Goal: Find contact information: Find contact information

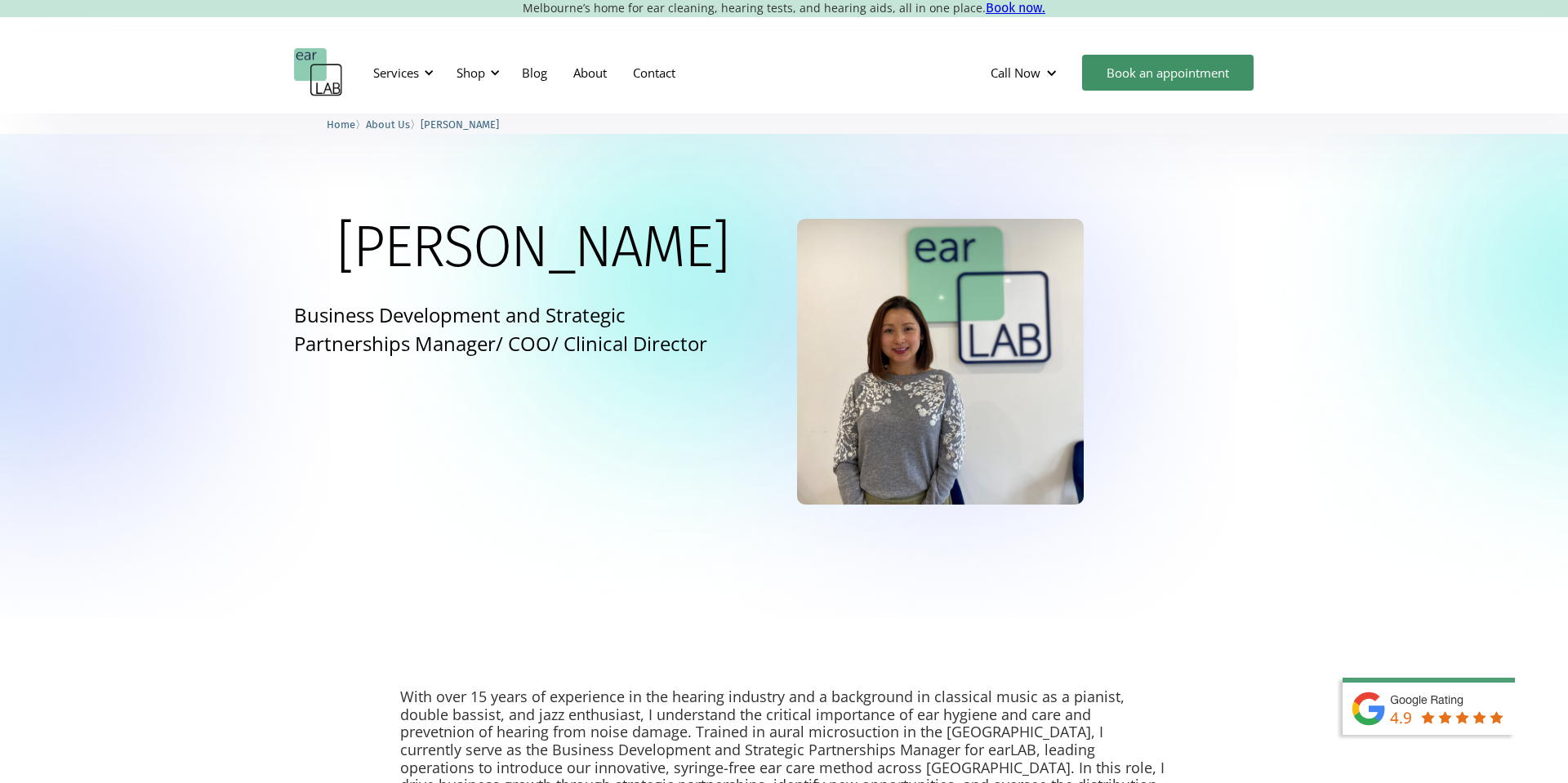
click at [389, 118] on span "About Us" at bounding box center [388, 124] width 44 height 12
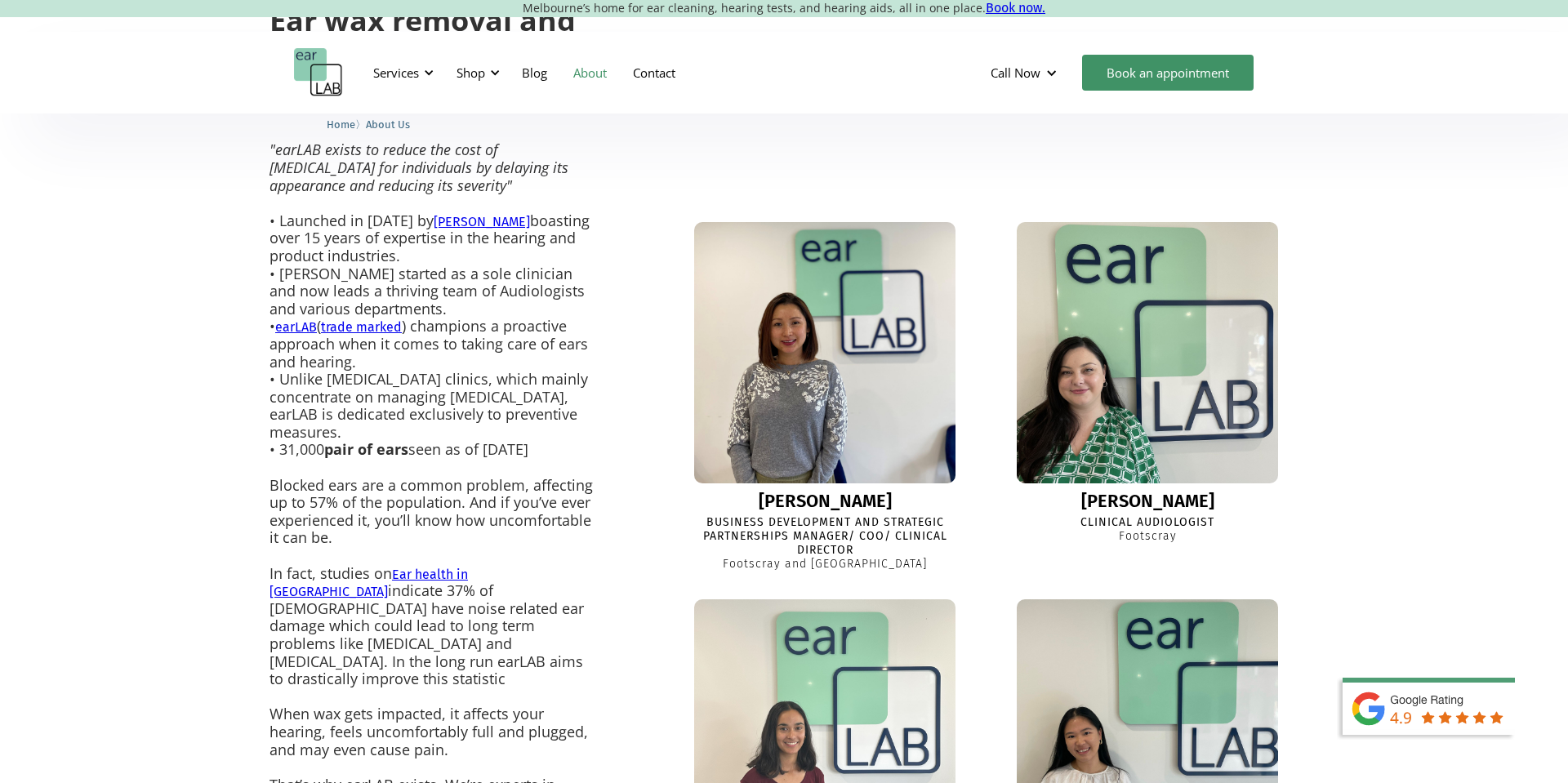
scroll to position [493, 0]
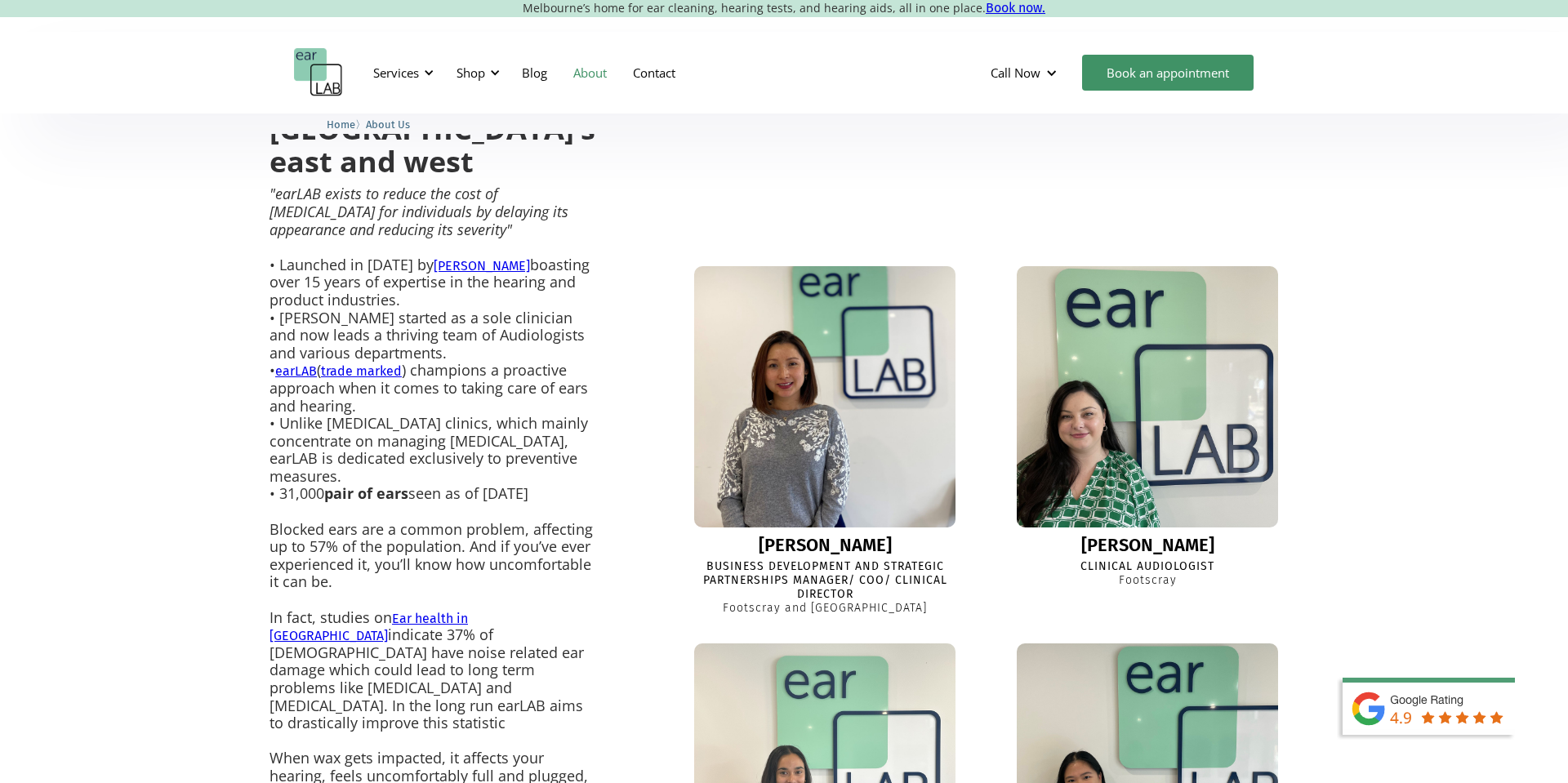
click at [806, 365] on img at bounding box center [824, 397] width 287 height 287
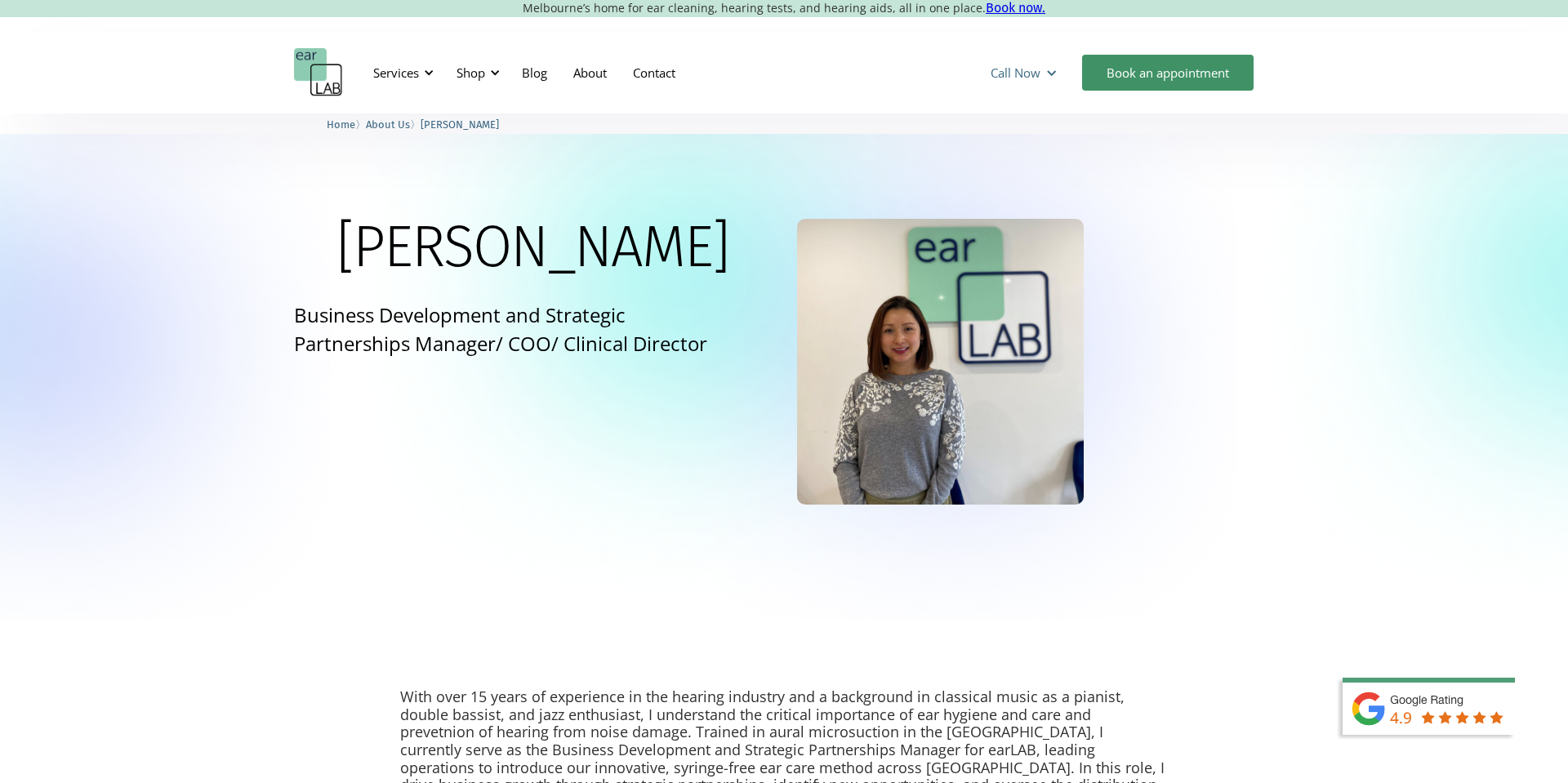
click at [1049, 67] on div at bounding box center [1051, 73] width 12 height 12
click at [1040, 113] on link "[GEOGRAPHIC_DATA] (0394282485)" at bounding box center [1092, 112] width 230 height 31
click at [804, 160] on div "Lisa Business Development and Strategic Partnerships Manager/ COO/ Clinical Dir…" at bounding box center [784, 366] width 1568 height 505
click at [1008, 74] on div "Call Now" at bounding box center [1016, 72] width 50 height 16
click at [1026, 70] on div "Call Now" at bounding box center [1016, 72] width 50 height 16
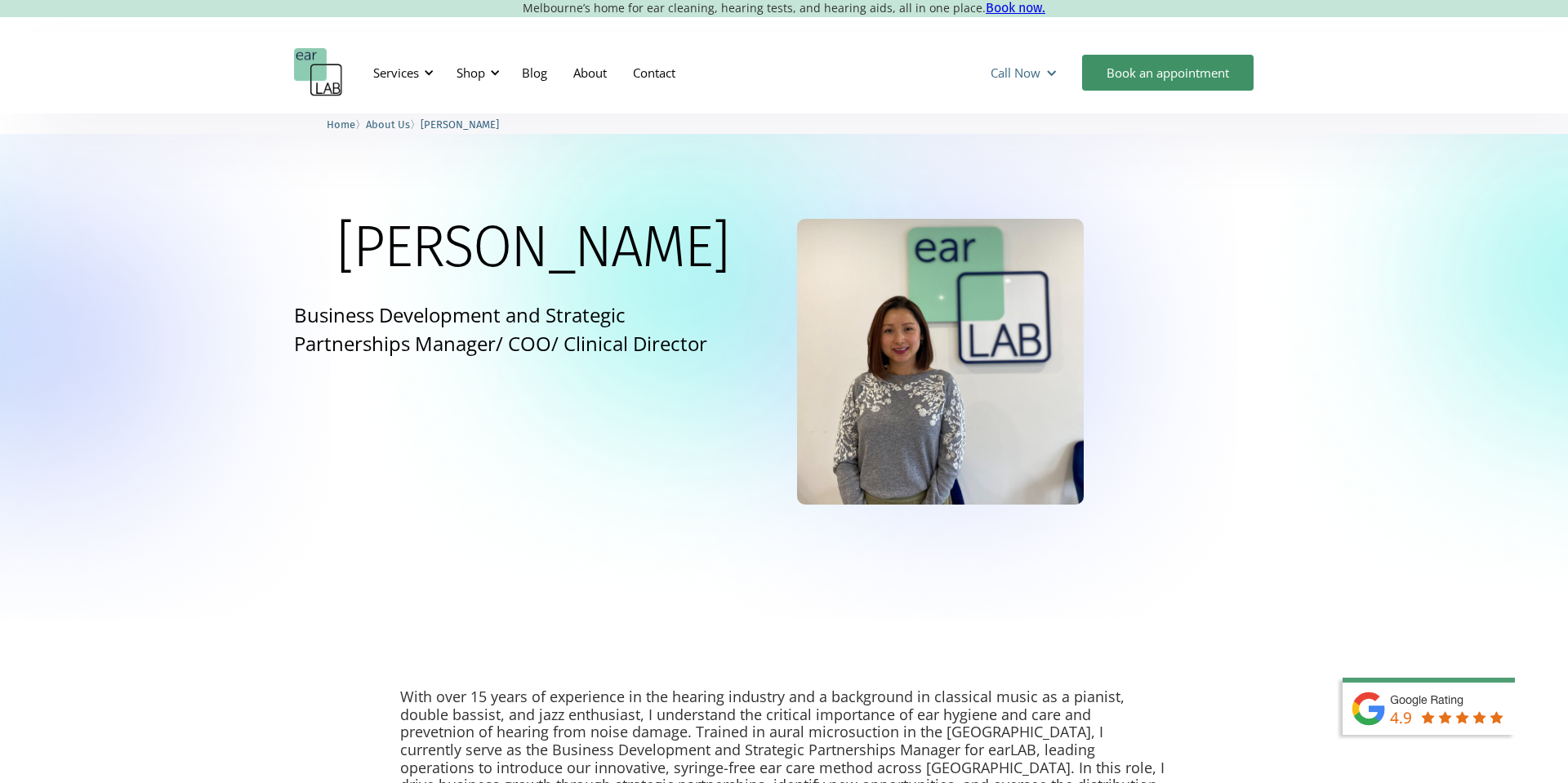
click at [1017, 68] on div "Call Now" at bounding box center [1016, 72] width 50 height 16
click at [1014, 70] on div "Call Now" at bounding box center [1016, 72] width 50 height 16
click at [870, 142] on div "Lisa Business Development and Strategic Partnerships Manager/ COO/ Clinical Dir…" at bounding box center [784, 366] width 1568 height 505
click at [1124, 71] on link "Book an appointment" at bounding box center [1167, 72] width 172 height 36
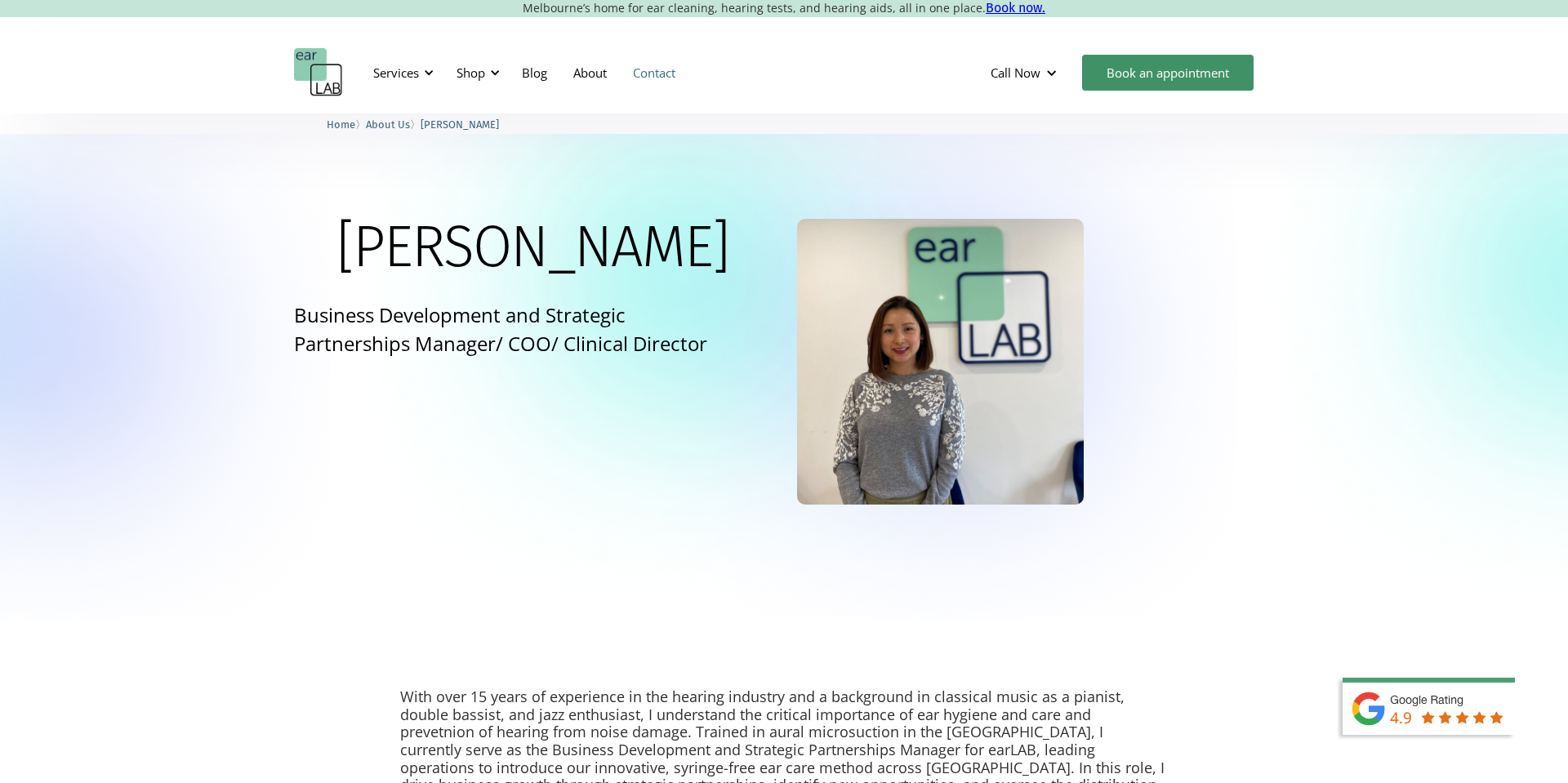
click at [634, 73] on link "Contact" at bounding box center [653, 72] width 68 height 47
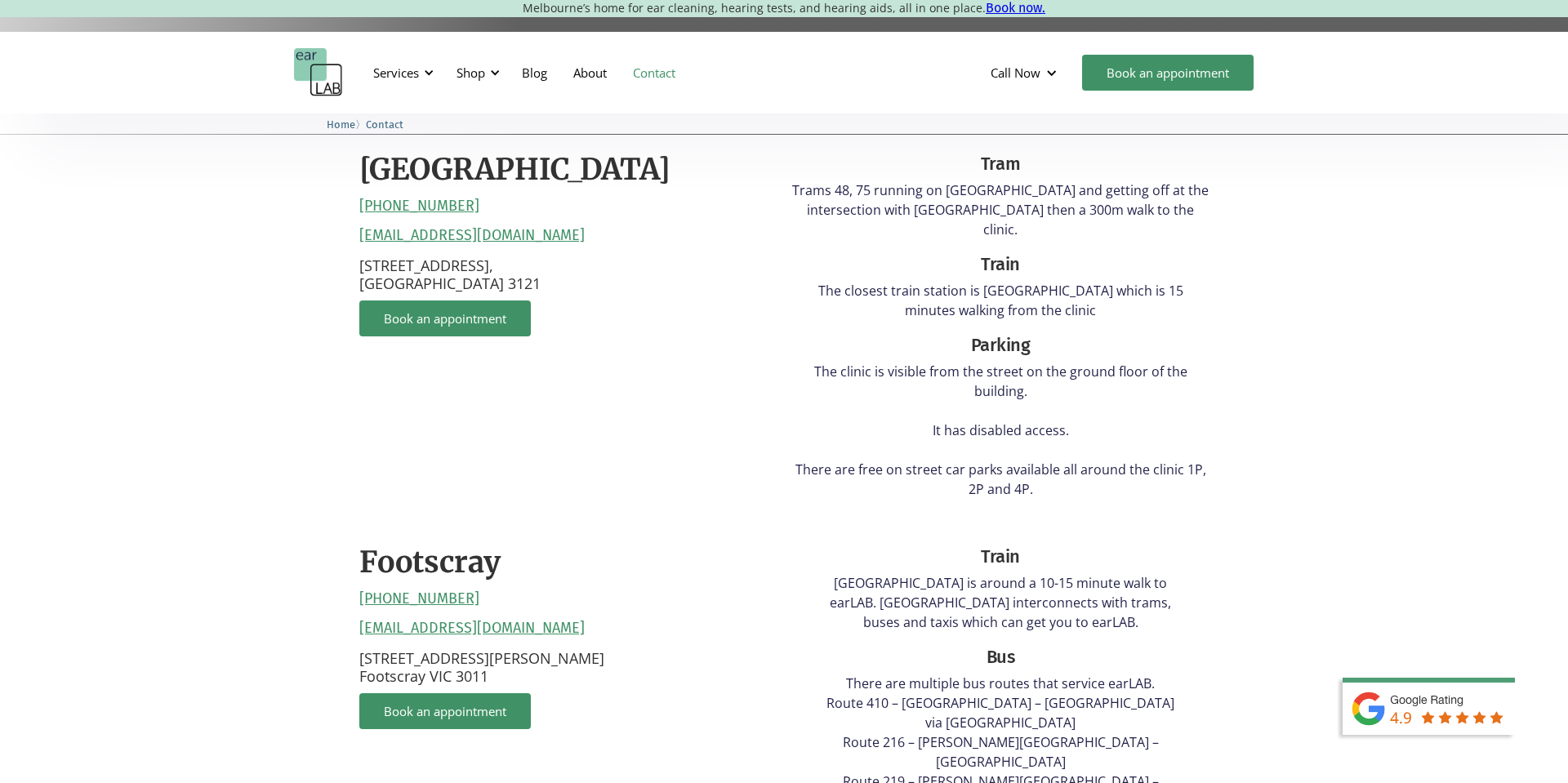
scroll to position [428, 0]
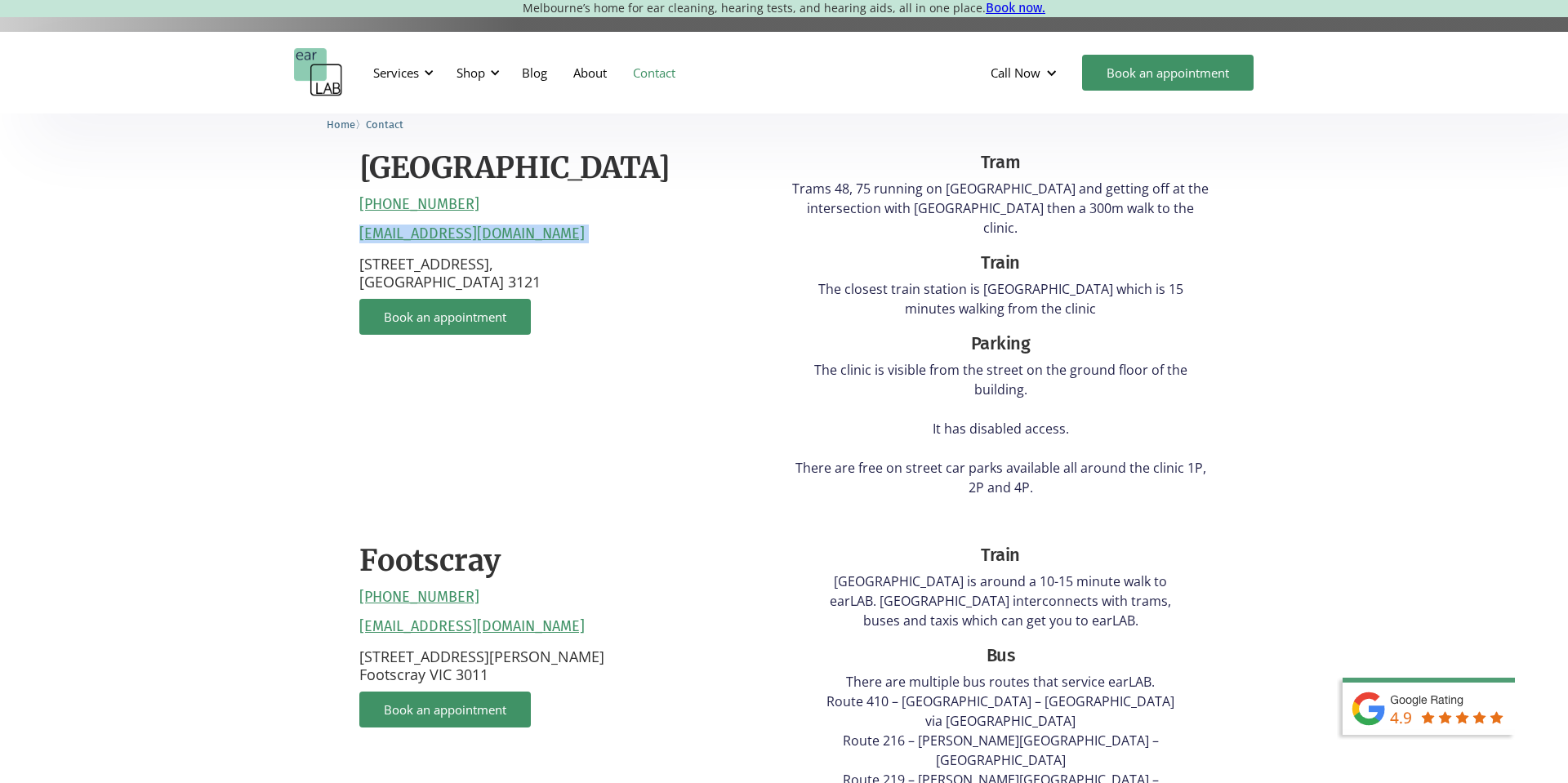
drag, startPoint x: 567, startPoint y: 232, endPoint x: 360, endPoint y: 237, distance: 207.1
click at [360, 237] on div "[GEOGRAPHIC_DATA] [PHONE_NUMBER] [EMAIL_ADDRESS][DOMAIN_NAME] [STREET_ADDRESS] …" at bounding box center [568, 330] width 417 height 360
copy link "[EMAIL_ADDRESS][DOMAIN_NAME]"
click at [294, 287] on div "[GEOGRAPHIC_DATA] [PHONE_NUMBER] [EMAIL_ADDRESS][DOMAIN_NAME] [STREET_ADDRESS] …" at bounding box center [784, 702] width 1568 height 1138
